Goal: Transaction & Acquisition: Purchase product/service

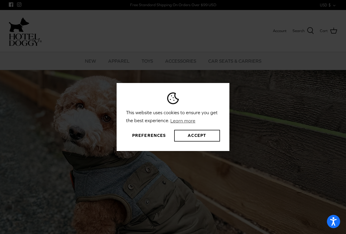
click at [189, 137] on button "Accept" at bounding box center [197, 136] width 46 height 12
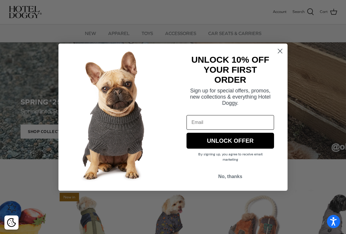
scroll to position [85, 0]
click at [276, 51] on circle "Close dialog" at bounding box center [280, 51] width 10 height 10
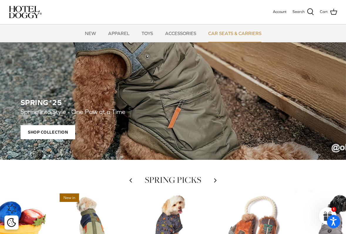
click at [222, 34] on link "CAR SEATS & CARRIERS" at bounding box center [235, 33] width 64 height 18
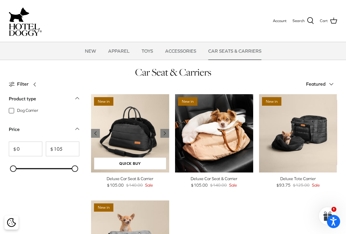
scroll to position [6, 0]
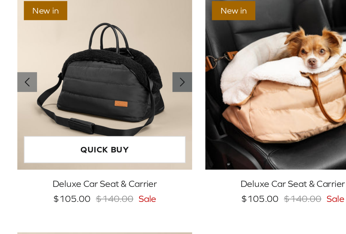
click at [161, 77] on icon "Right" at bounding box center [164, 80] width 7 height 7
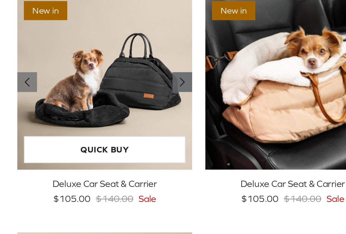
click at [161, 77] on icon "Right" at bounding box center [164, 80] width 7 height 7
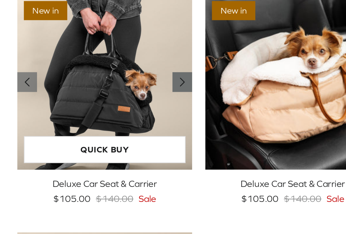
click at [161, 77] on icon "Right" at bounding box center [164, 80] width 7 height 7
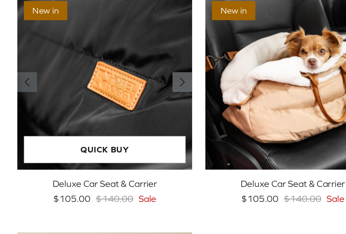
click at [161, 77] on icon "Right" at bounding box center [164, 80] width 7 height 7
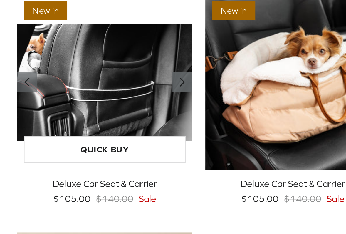
click at [161, 77] on icon "Right" at bounding box center [164, 80] width 7 height 7
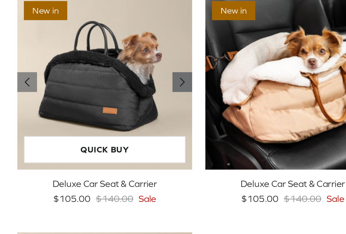
click at [161, 77] on icon "Right" at bounding box center [164, 80] width 7 height 7
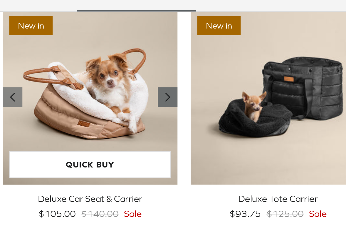
click at [245, 77] on icon "Right" at bounding box center [248, 80] width 7 height 7
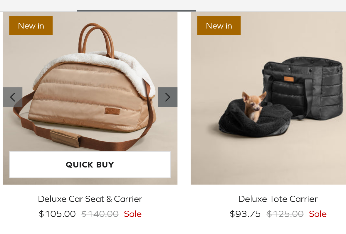
click at [245, 77] on icon "Right" at bounding box center [248, 80] width 7 height 7
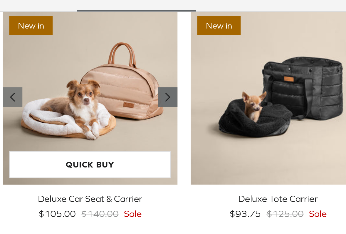
click at [245, 77] on icon "Right" at bounding box center [248, 80] width 7 height 7
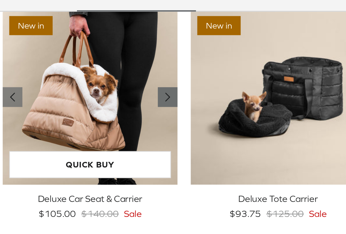
click at [245, 77] on icon "Right" at bounding box center [248, 80] width 7 height 7
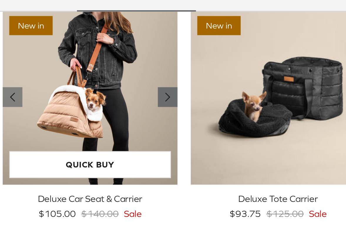
click at [245, 77] on icon "Right" at bounding box center [248, 80] width 7 height 7
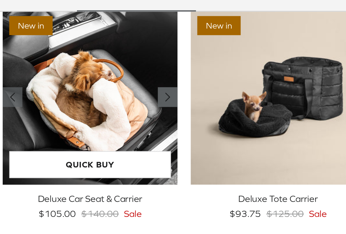
click at [245, 77] on icon "Right" at bounding box center [248, 80] width 7 height 7
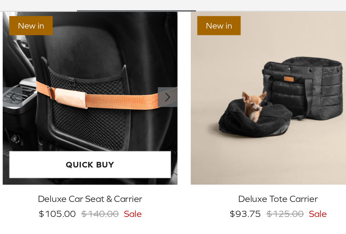
click at [245, 77] on icon "Right" at bounding box center [248, 80] width 7 height 7
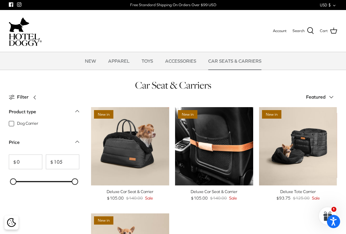
scroll to position [0, 0]
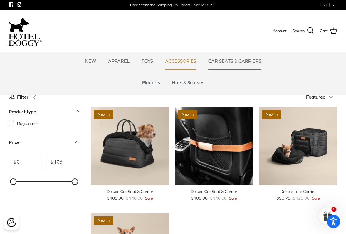
click at [183, 64] on link "ACCESSORIES" at bounding box center [181, 61] width 42 height 18
